Goal: Task Accomplishment & Management: Manage account settings

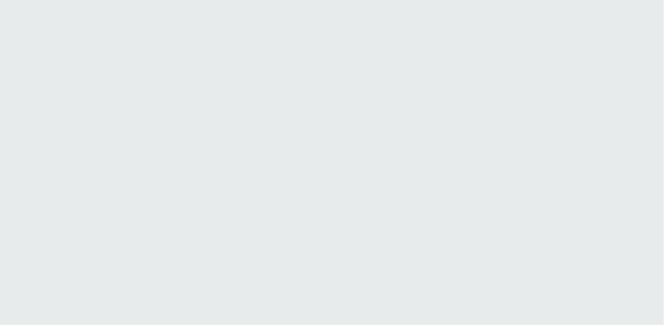
drag, startPoint x: 660, startPoint y: 76, endPoint x: 658, endPoint y: 115, distance: 39.3
click at [658, 0] on html "Printing this webpage has been disabled. This tool is intended for internal pla…" at bounding box center [332, 0] width 664 height 0
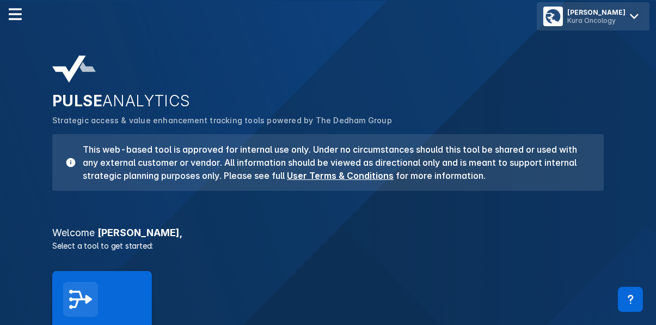
click at [632, 13] on icon at bounding box center [634, 16] width 17 height 17
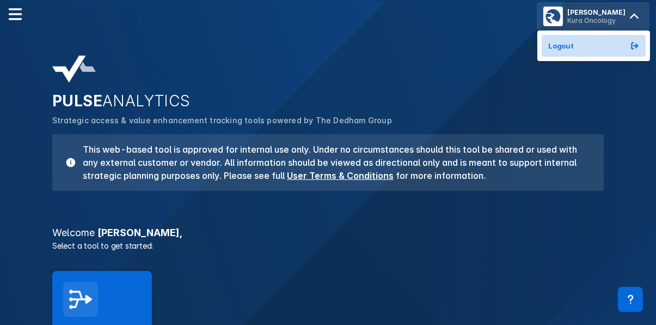
click at [560, 44] on span "Logout" at bounding box center [561, 45] width 26 height 9
